Goal: Communication & Community: Ask a question

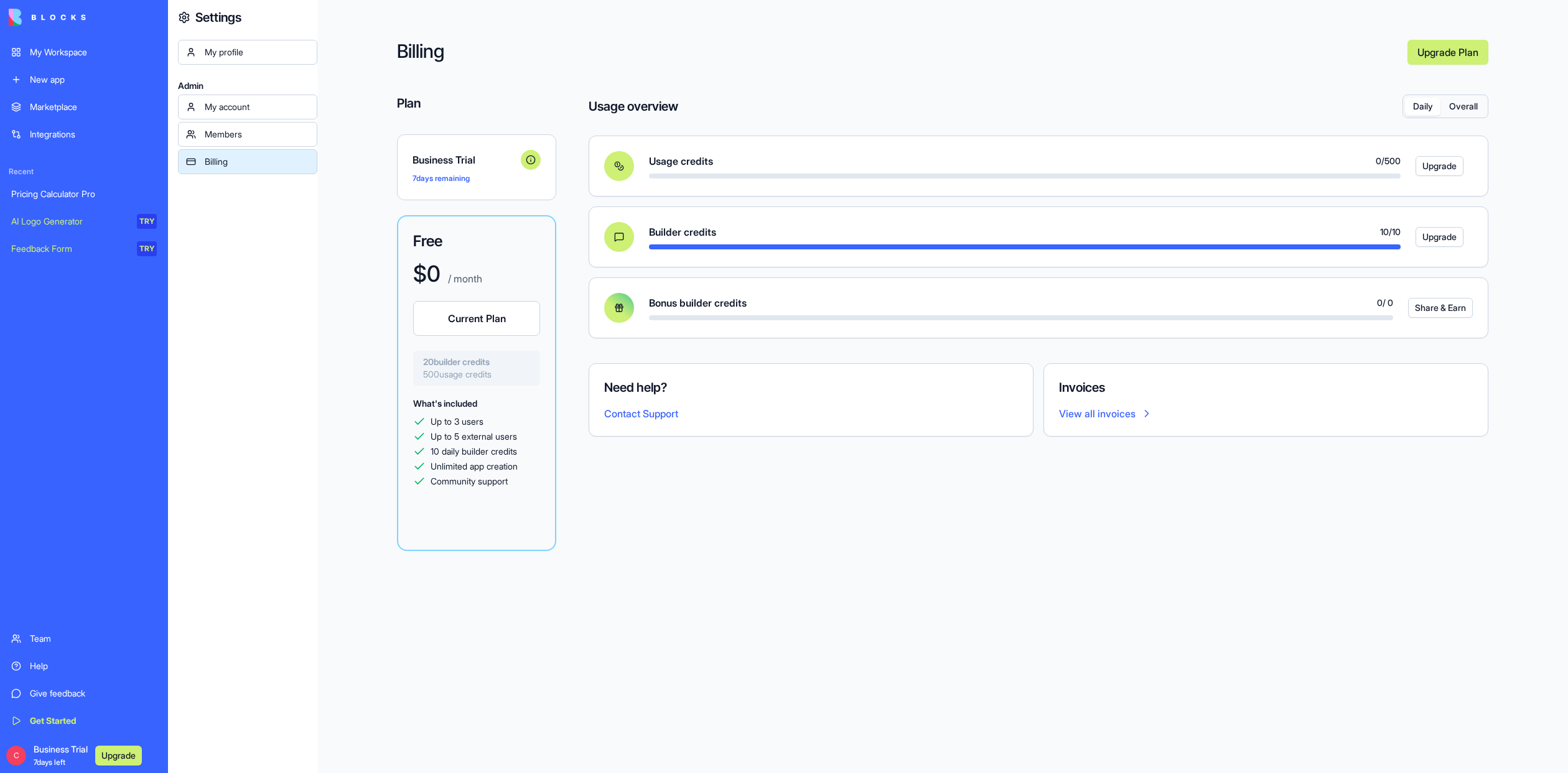
scroll to position [59, 0]
click at [50, 58] on link "My Workspace" at bounding box center [84, 52] width 161 height 25
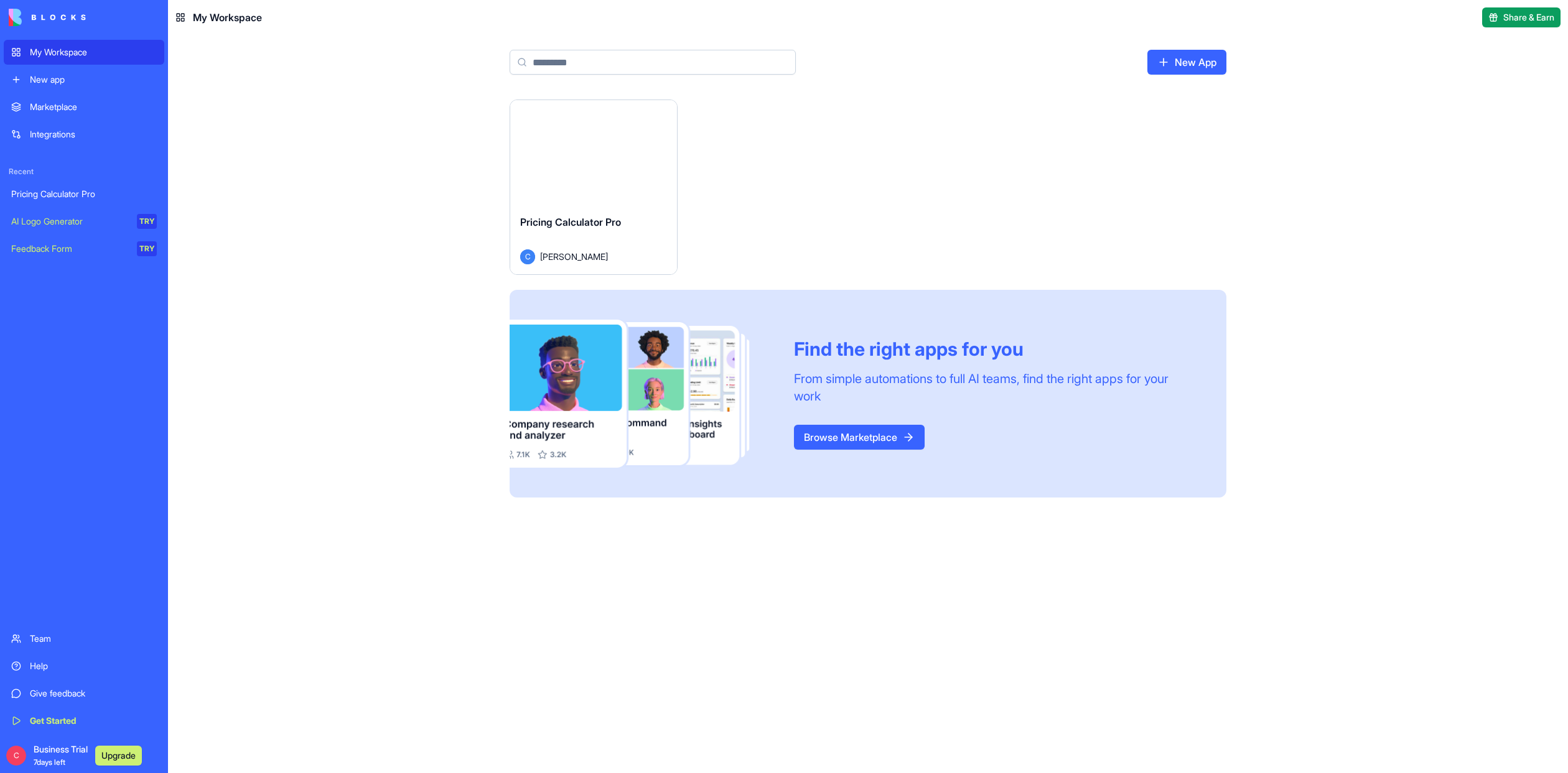
click at [274, 295] on div "Launch Pricing Calculator Pro C [PERSON_NAME] Find the right apps for you From …" at bounding box center [868, 436] width 1400 height 674
click at [40, 196] on div "Pricing Calculator Pro" at bounding box center [84, 194] width 145 height 12
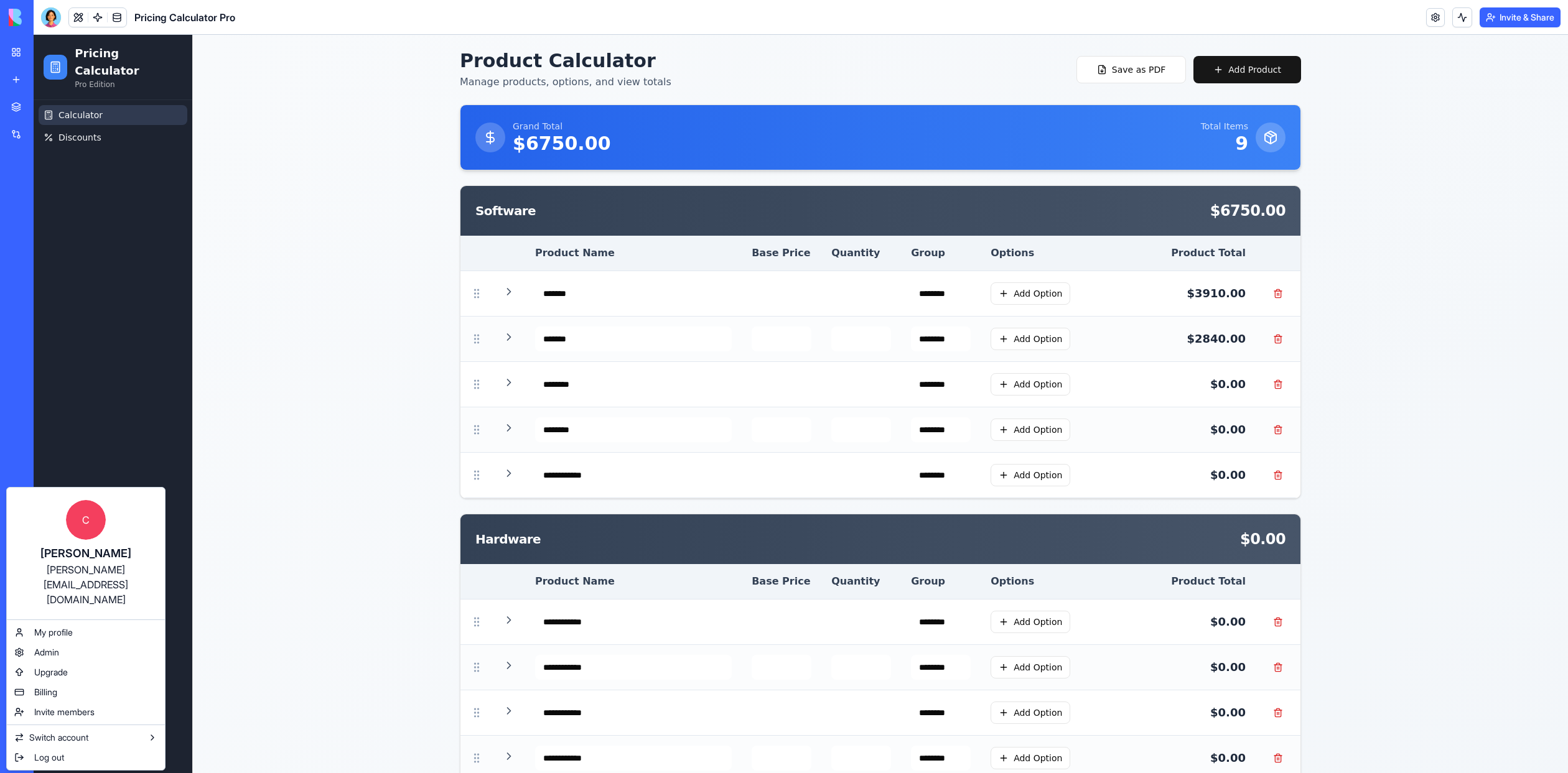
drag, startPoint x: 269, startPoint y: 734, endPoint x: 235, endPoint y: 699, distance: 48.8
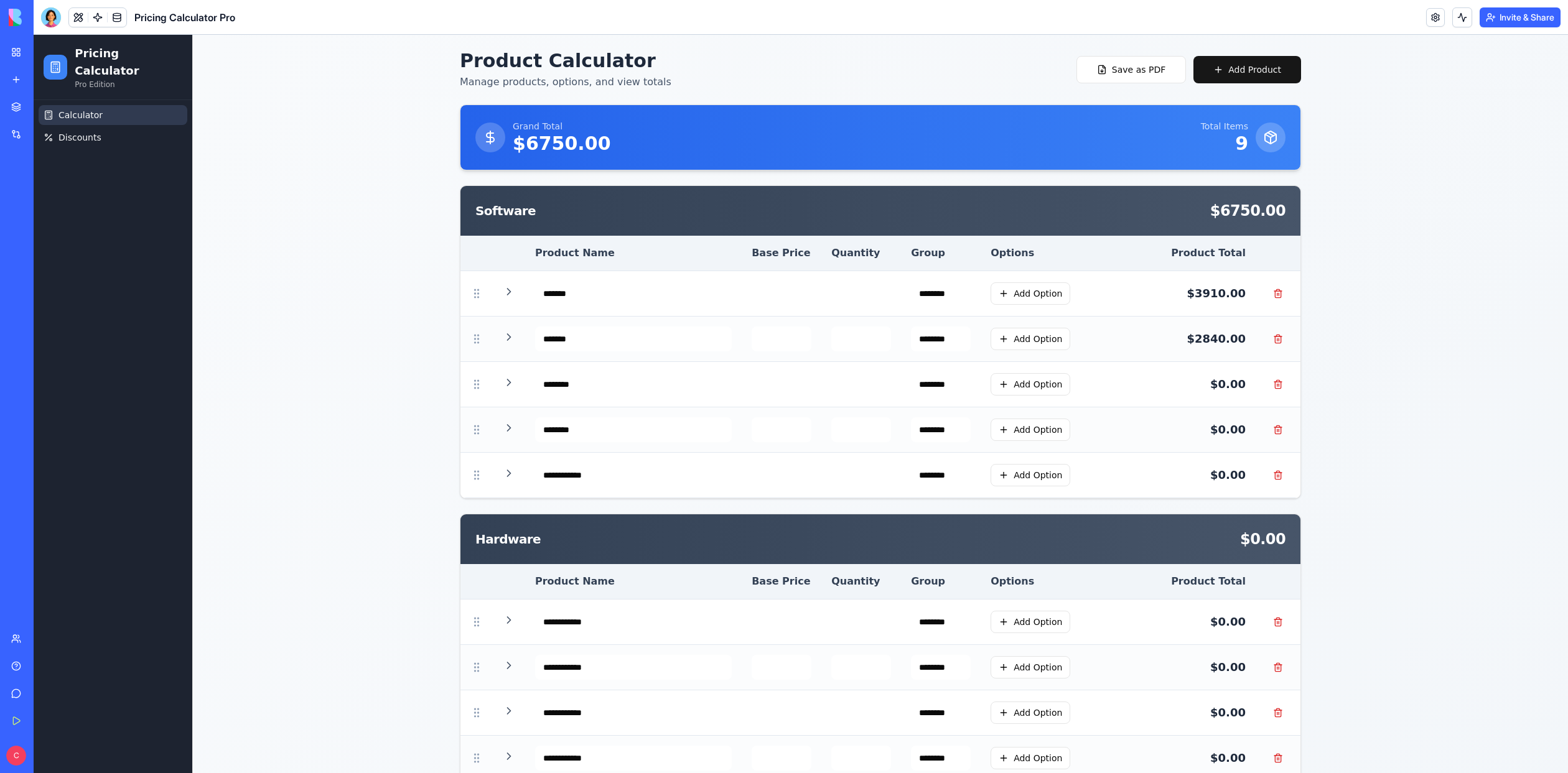
click at [46, 662] on div "Help" at bounding box center [38, 666] width 16 height 12
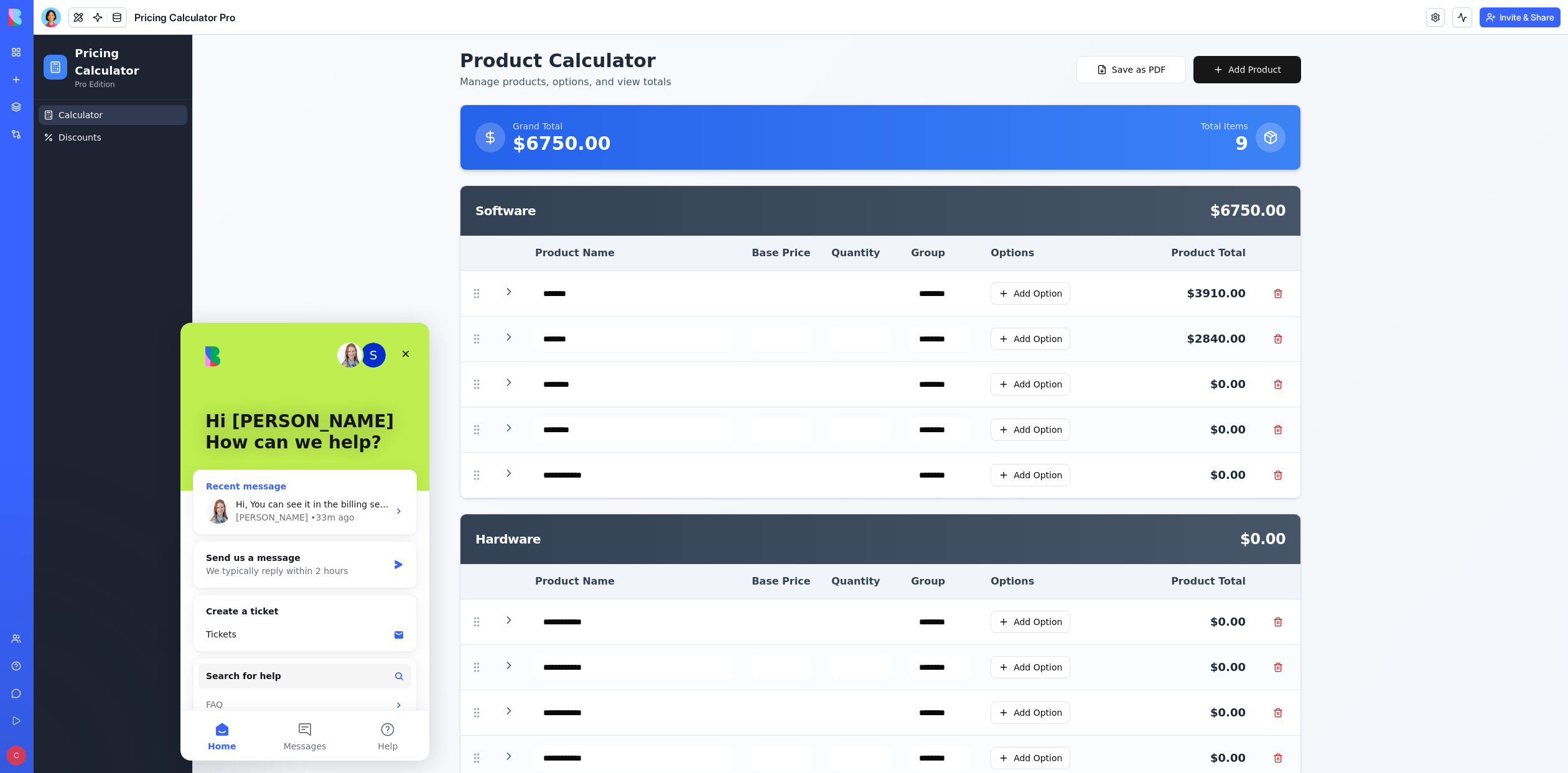
click at [310, 515] on div "• 33m ago" at bounding box center [332, 518] width 44 height 13
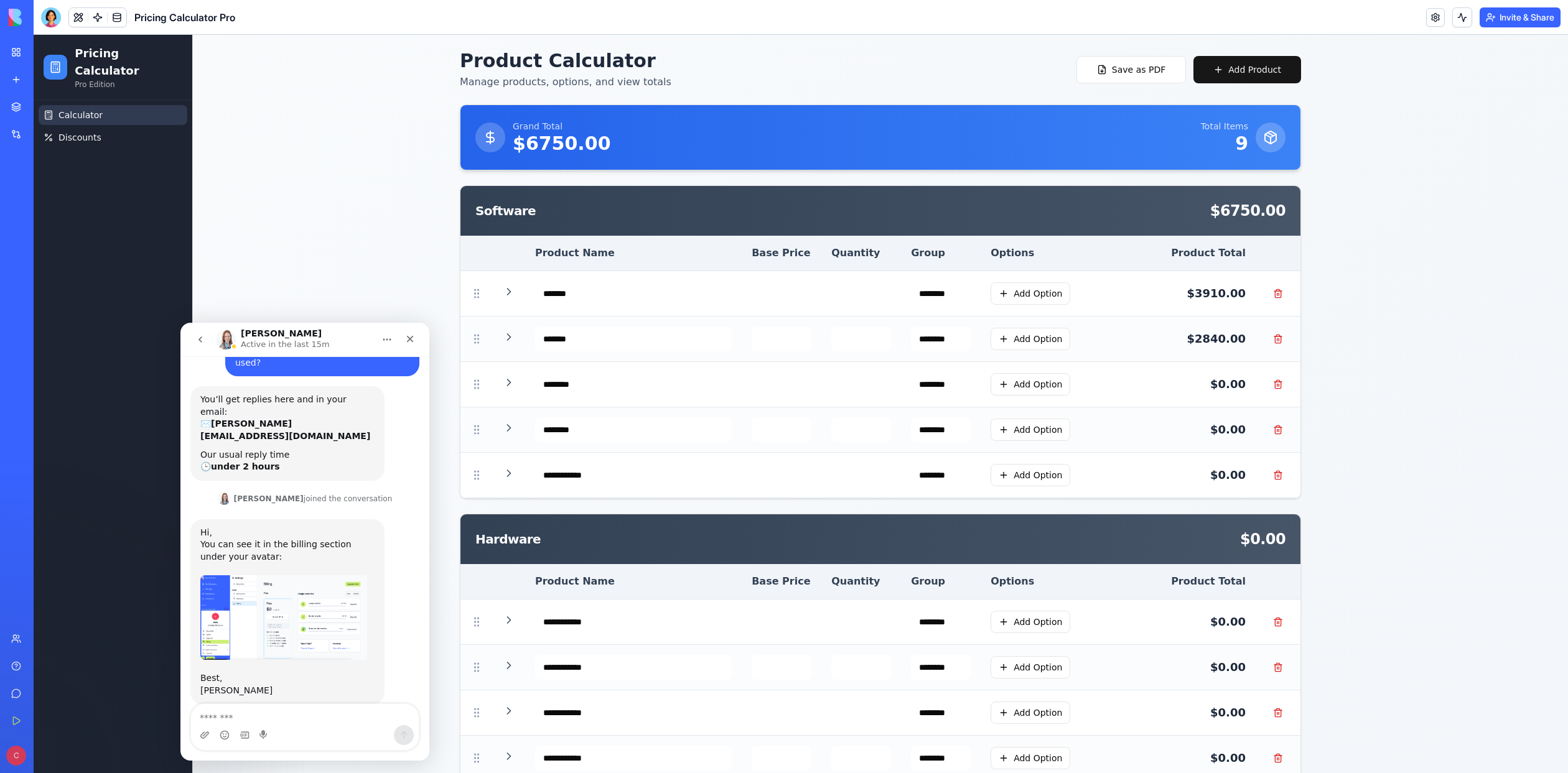
scroll to position [59, 0]
click at [251, 716] on textarea "Message…" at bounding box center [305, 715] width 228 height 21
click at [292, 602] on img "Michal says…" at bounding box center [284, 615] width 166 height 85
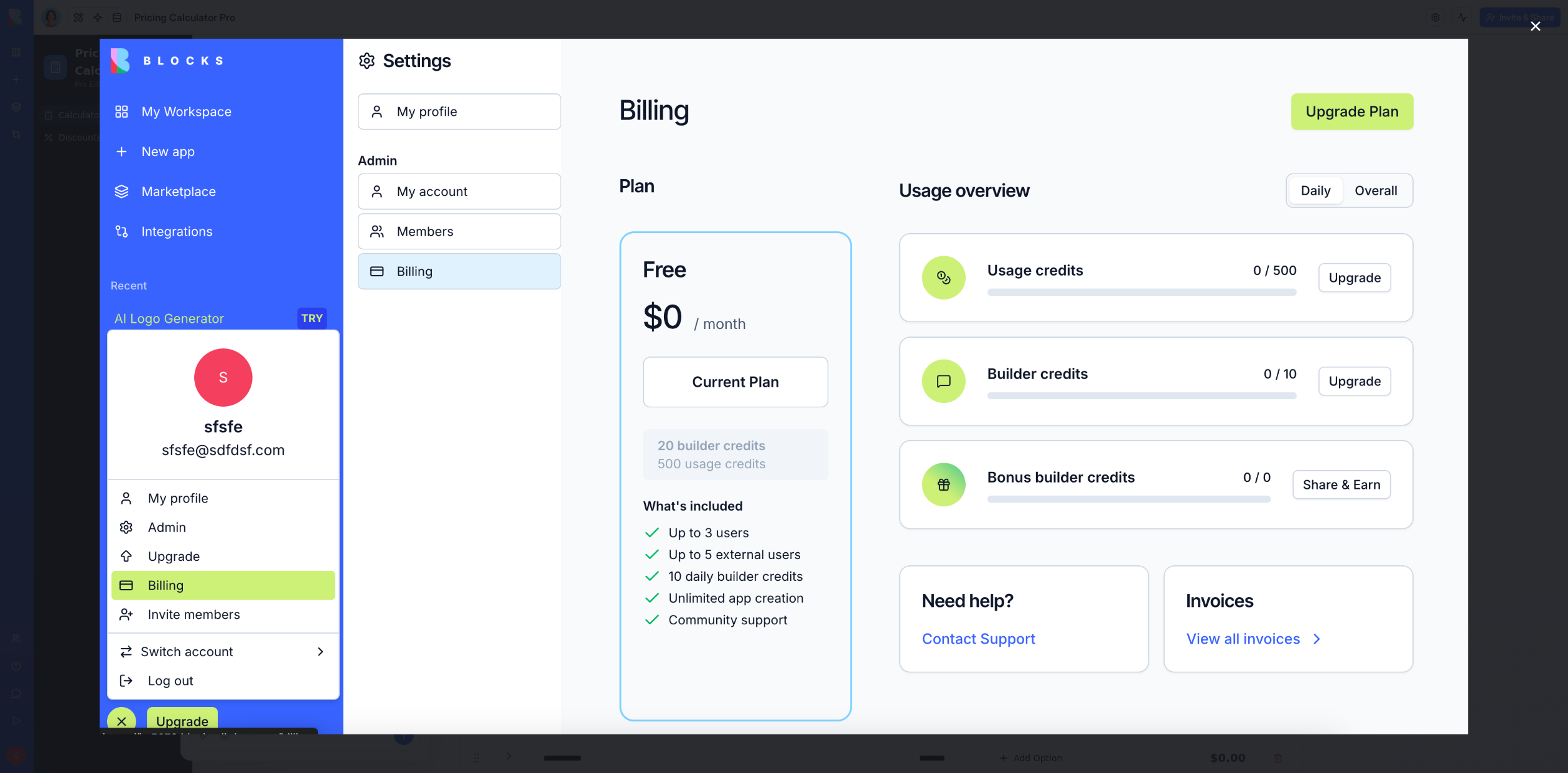
scroll to position [0, 0]
click at [1536, 21] on icon "Close" at bounding box center [1535, 26] width 15 height 15
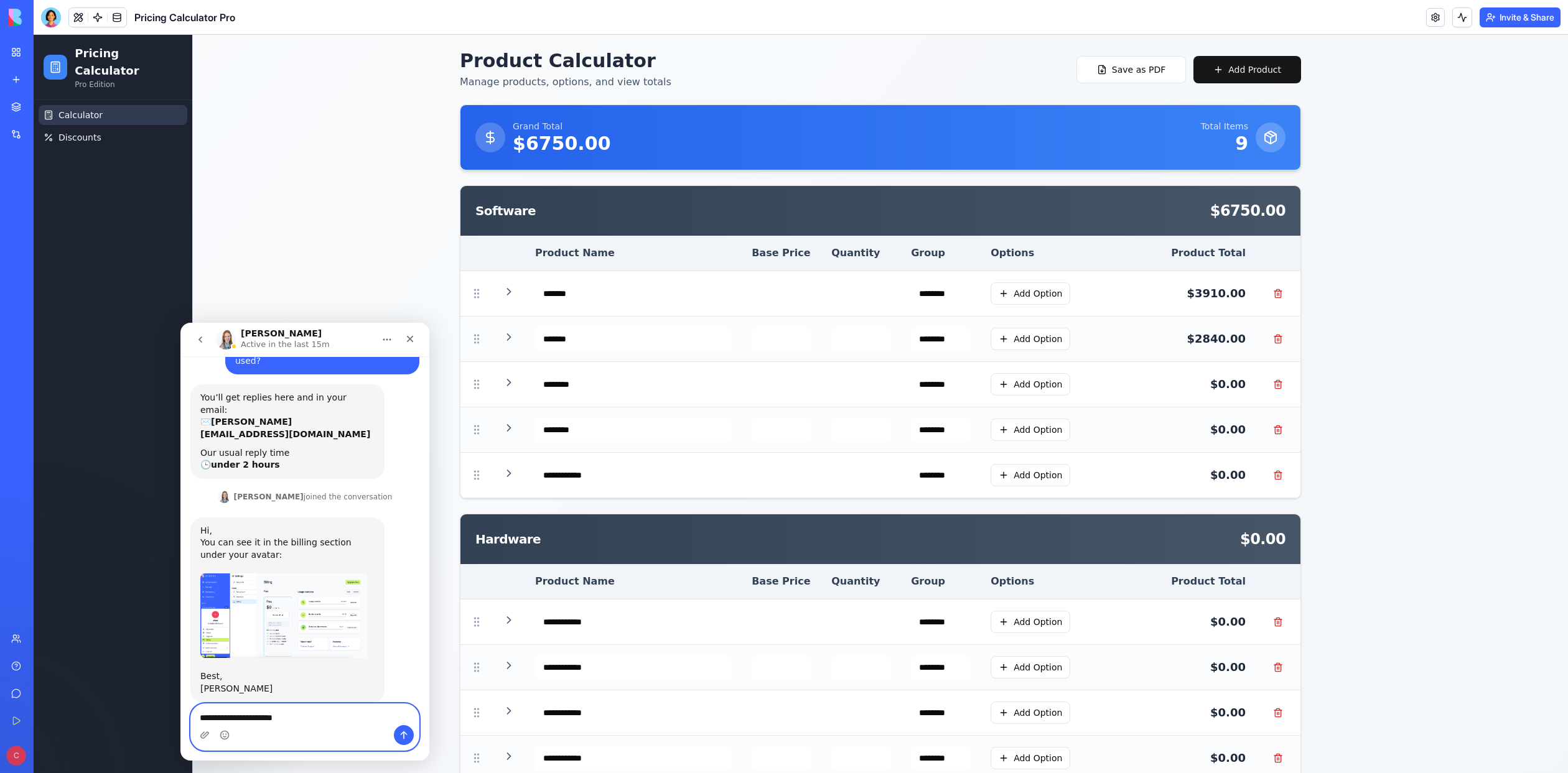
click at [302, 719] on textarea "**********" at bounding box center [305, 715] width 228 height 21
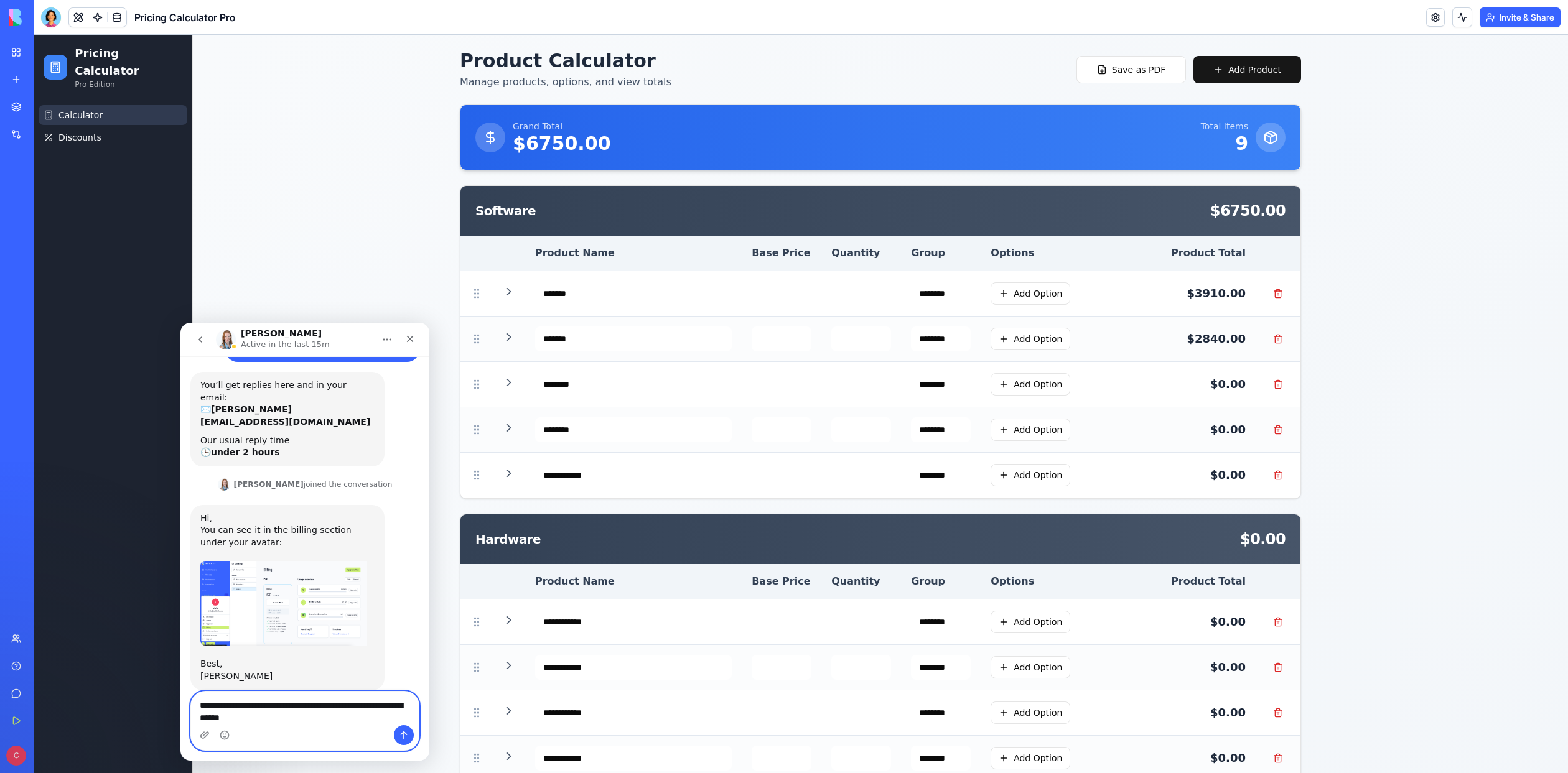
drag, startPoint x: 218, startPoint y: 701, endPoint x: 199, endPoint y: 702, distance: 19.0
click at [199, 702] on textarea "**********" at bounding box center [305, 708] width 228 height 34
type textarea "**********"
click at [399, 737] on icon "Send a message…" at bounding box center [404, 735] width 10 height 10
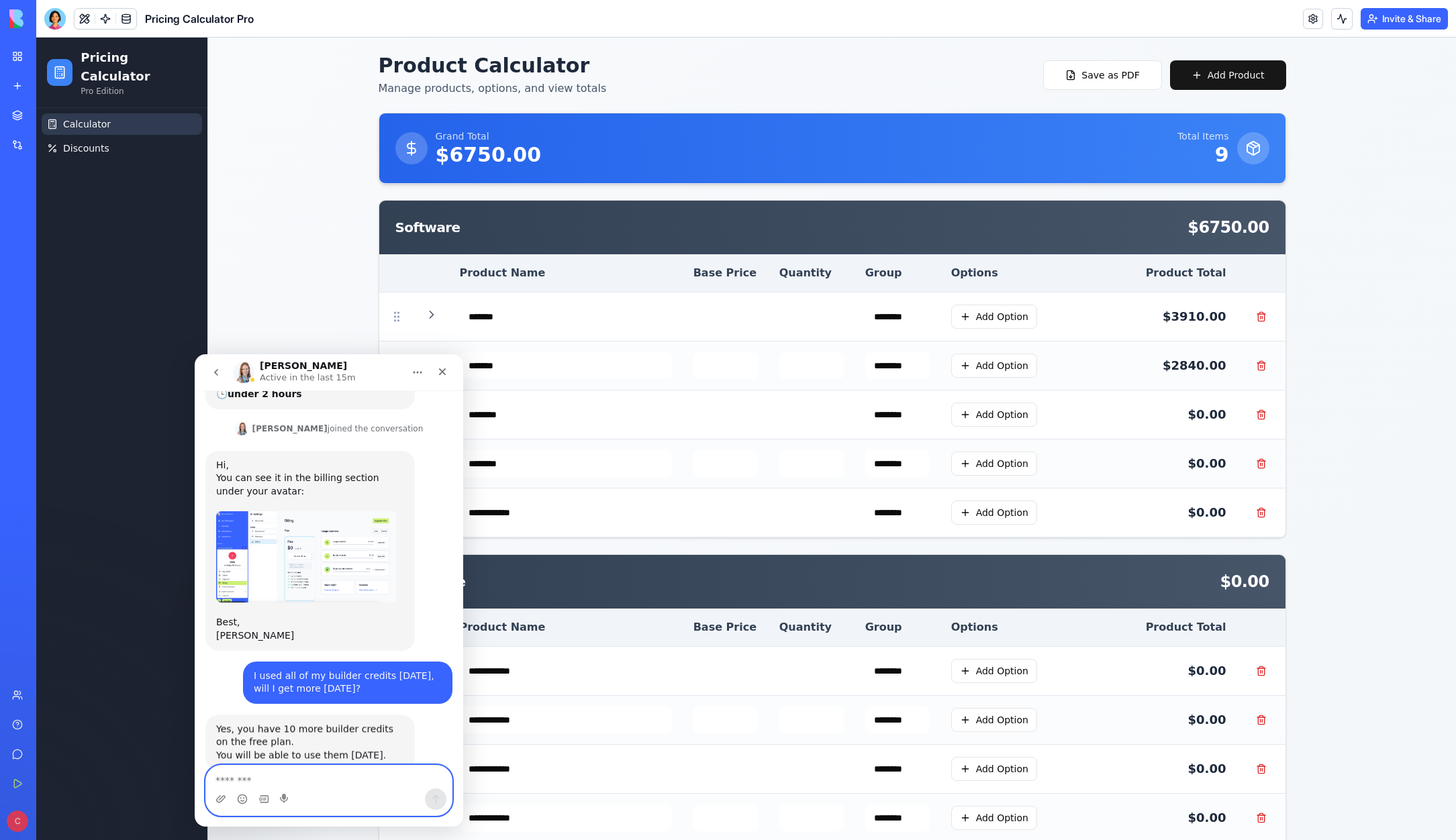
scroll to position [183, 0]
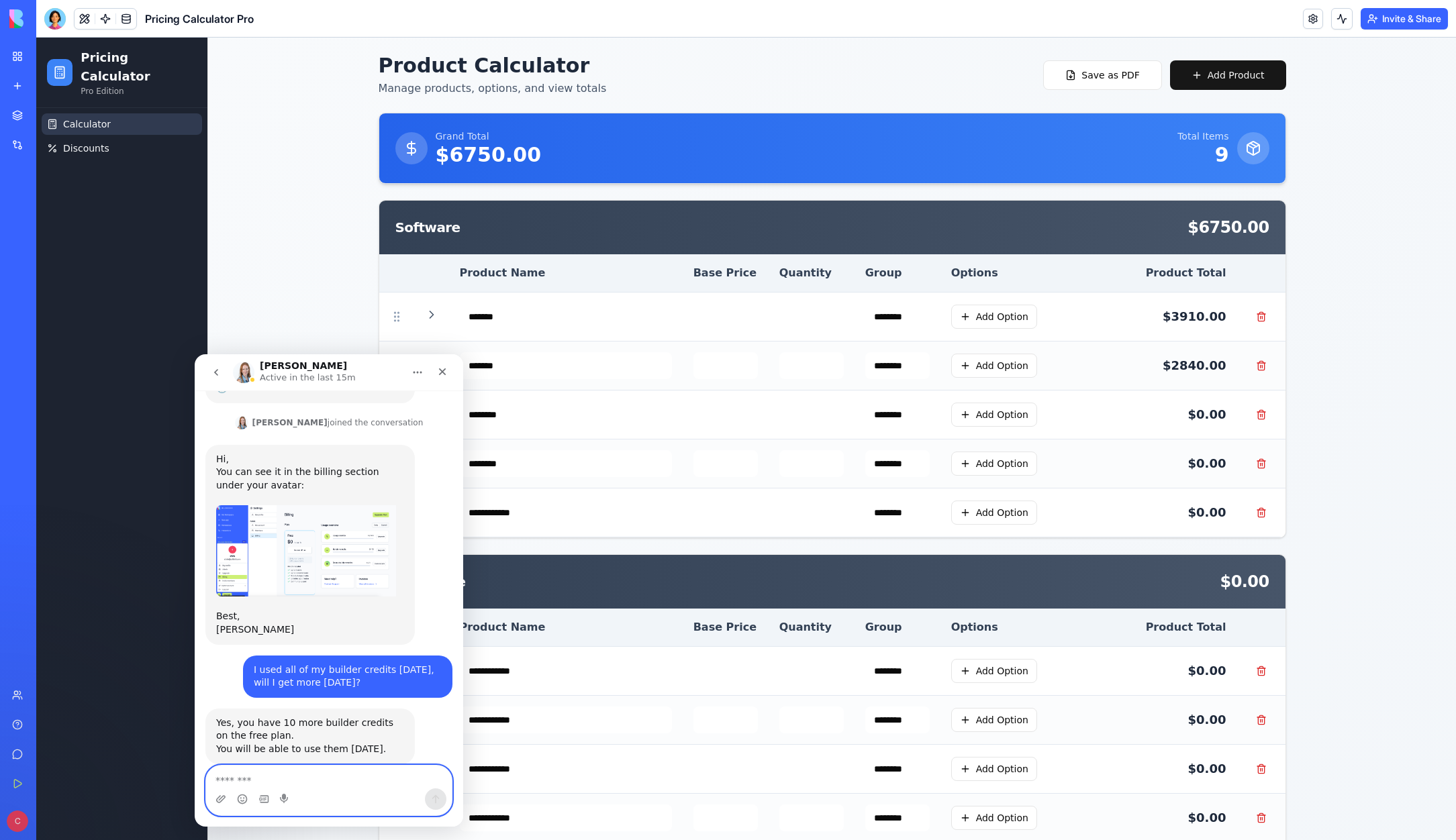
click at [307, 778] on textarea "Message…" at bounding box center [329, 777] width 246 height 23
type textarea "*"
type textarea "**********"
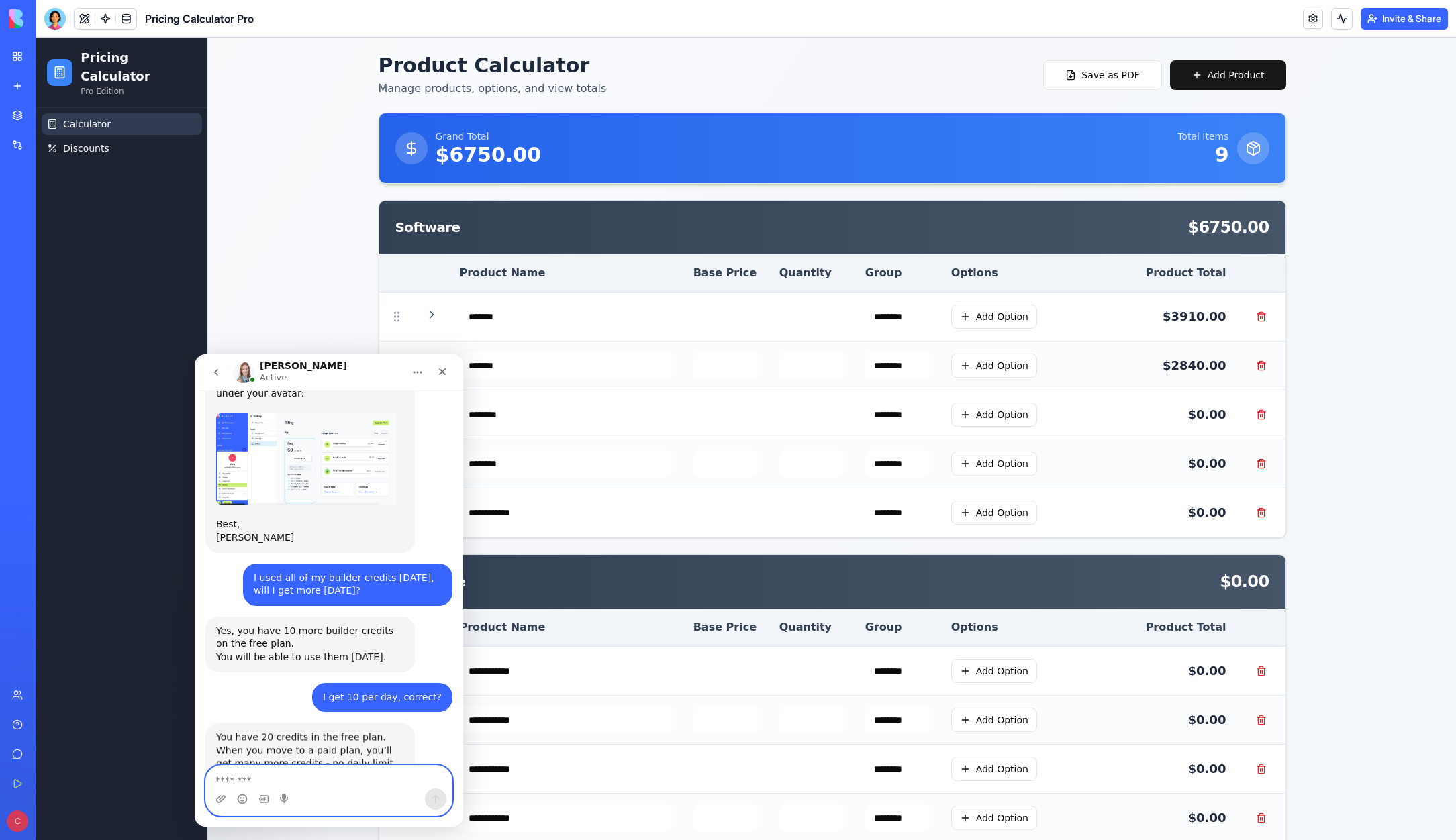
scroll to position [302, 0]
